Goal: Task Accomplishment & Management: Manage account settings

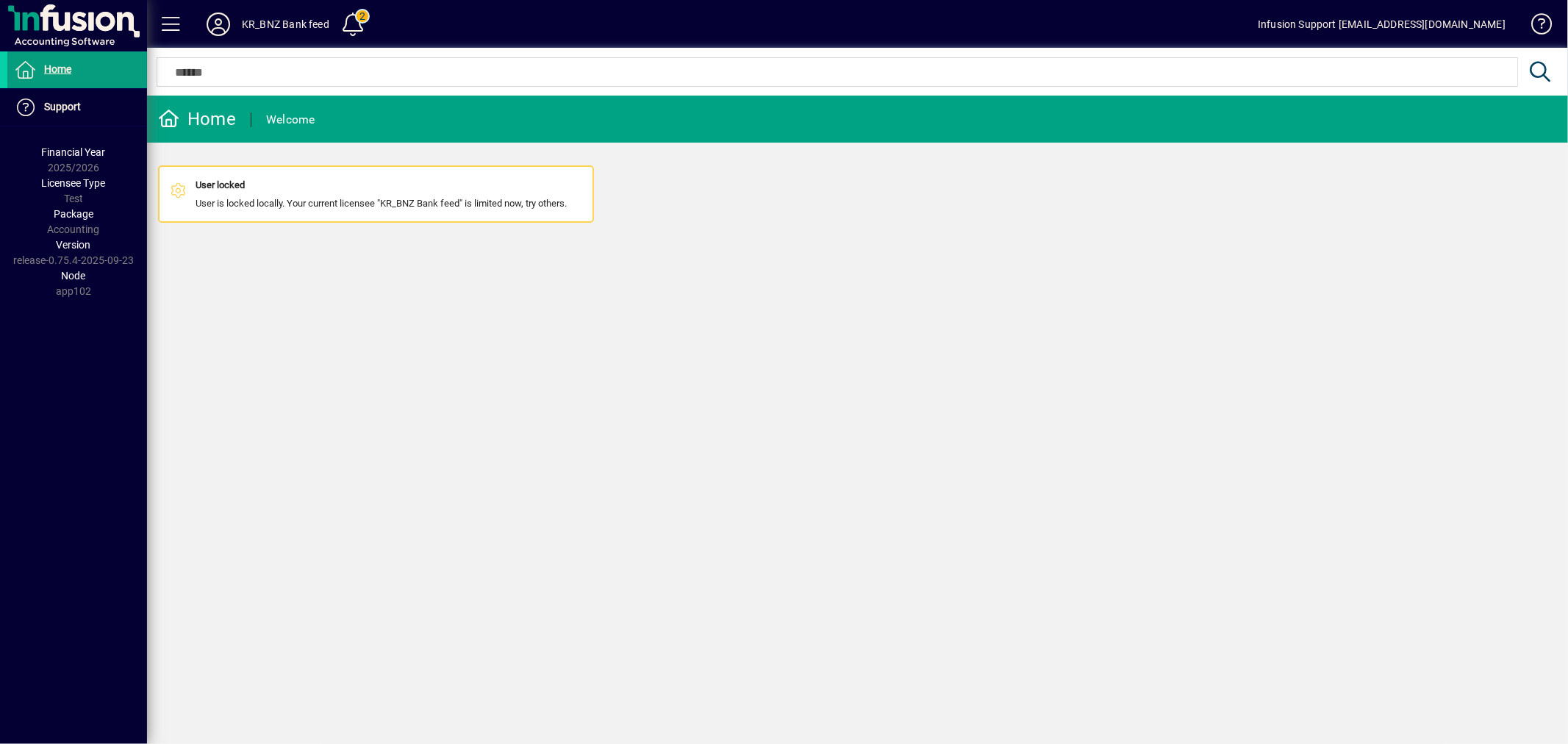
click at [216, 20] on icon at bounding box center [218, 24] width 29 height 24
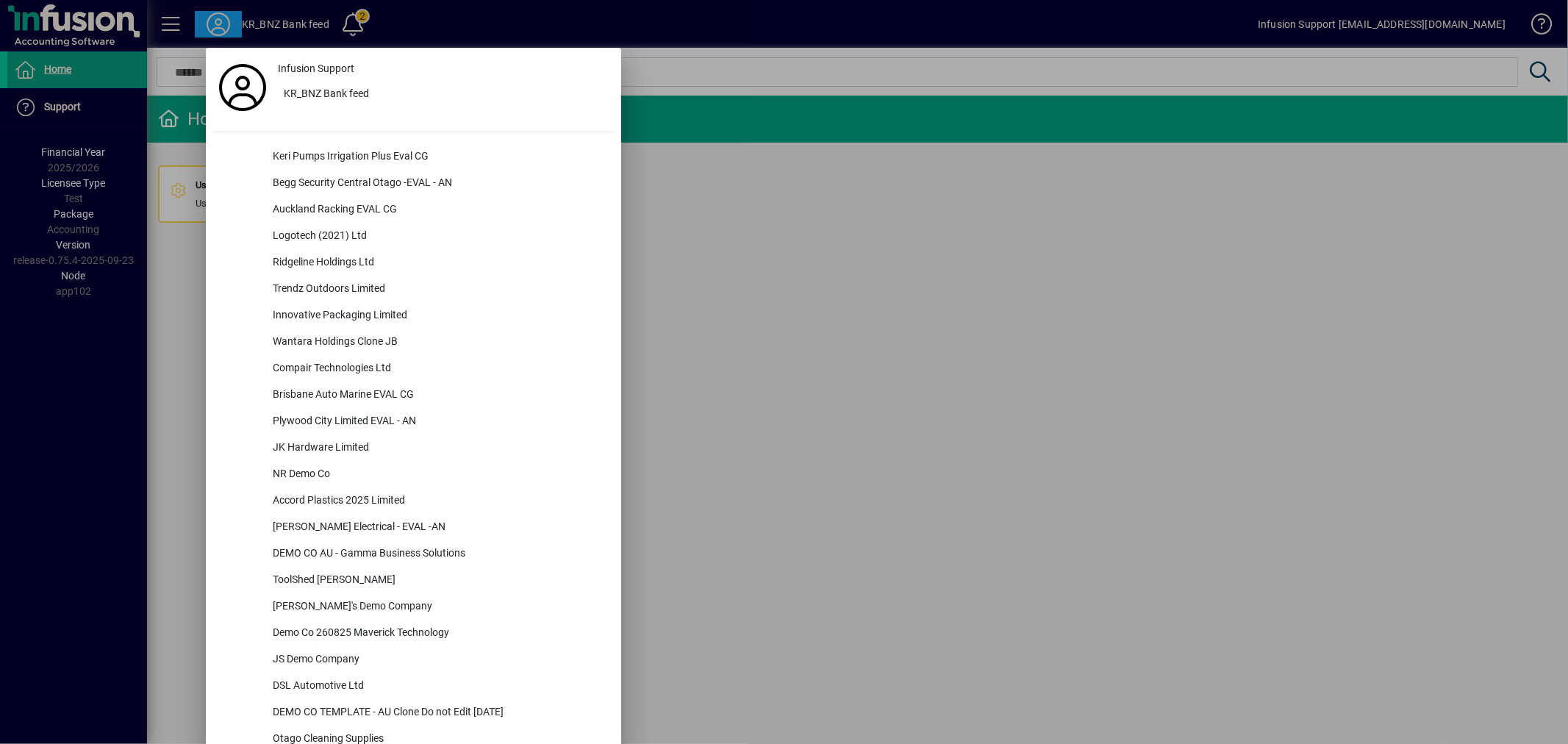
drag, startPoint x: 937, startPoint y: 342, endPoint x: 909, endPoint y: 342, distance: 28.0
click at [934, 342] on div at bounding box center [784, 372] width 1568 height 744
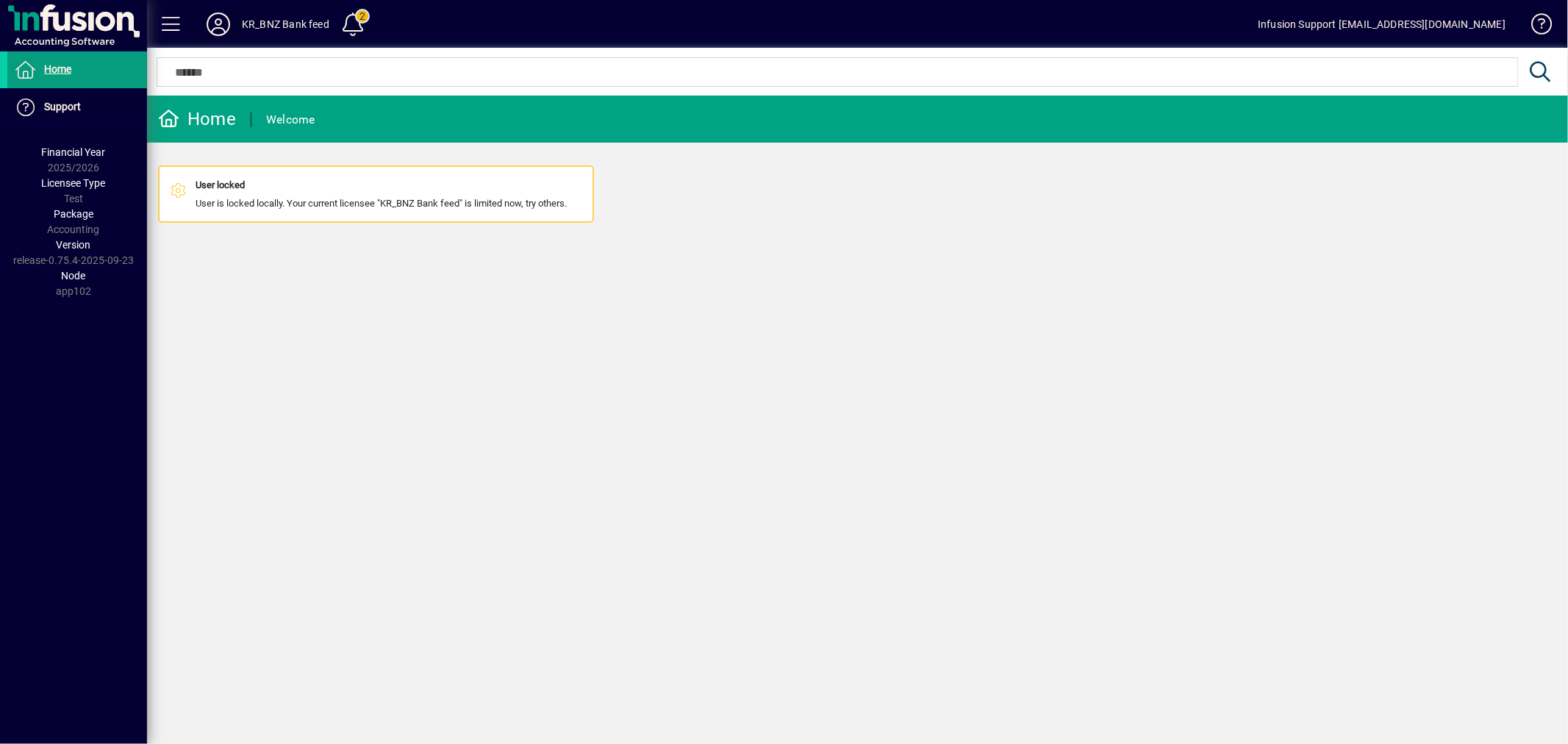
click at [217, 24] on icon at bounding box center [218, 24] width 29 height 24
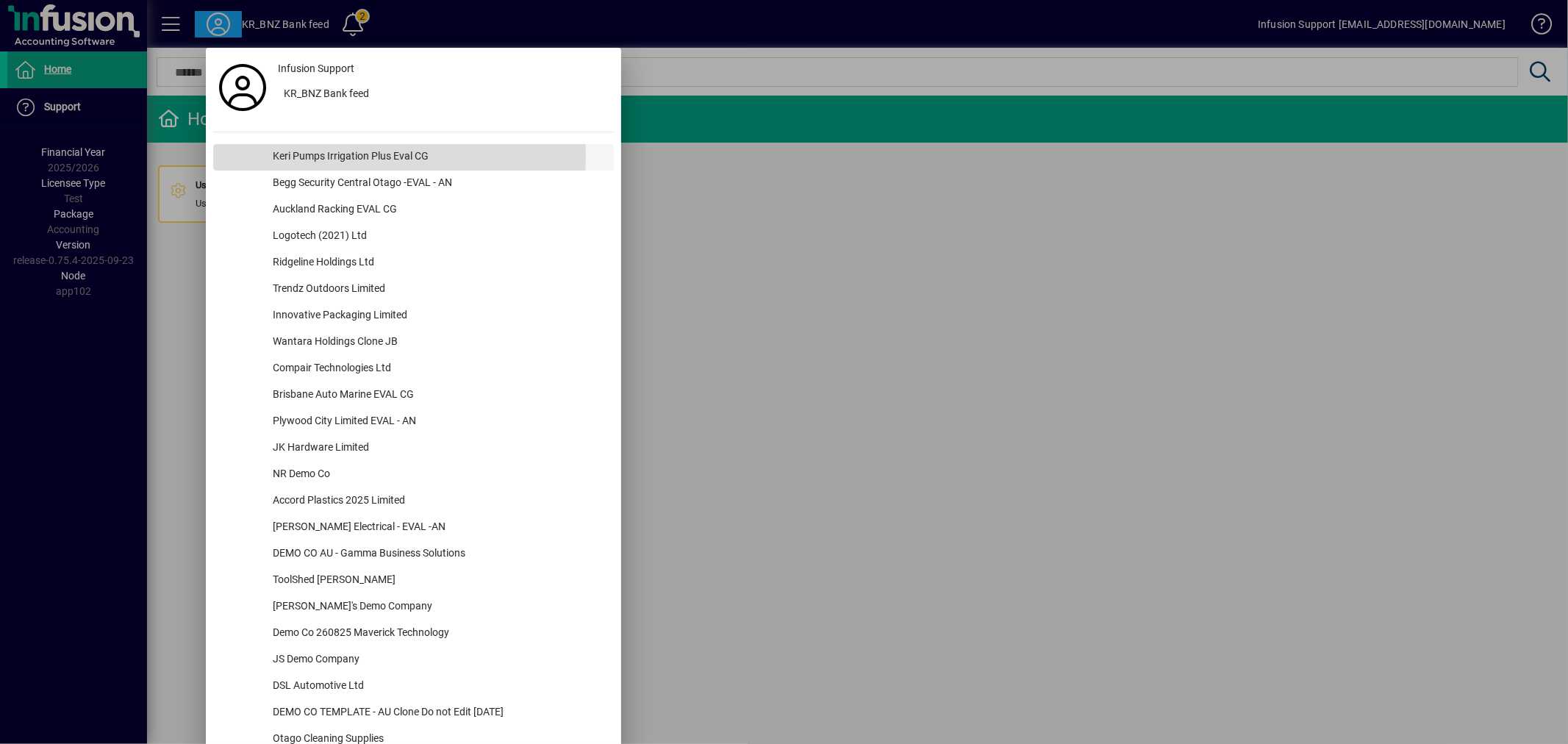
click at [282, 155] on div "Keri Pumps Irrigation Plus Eval CG" at bounding box center [437, 157] width 353 height 27
